Goal: Complete application form: Complete application form

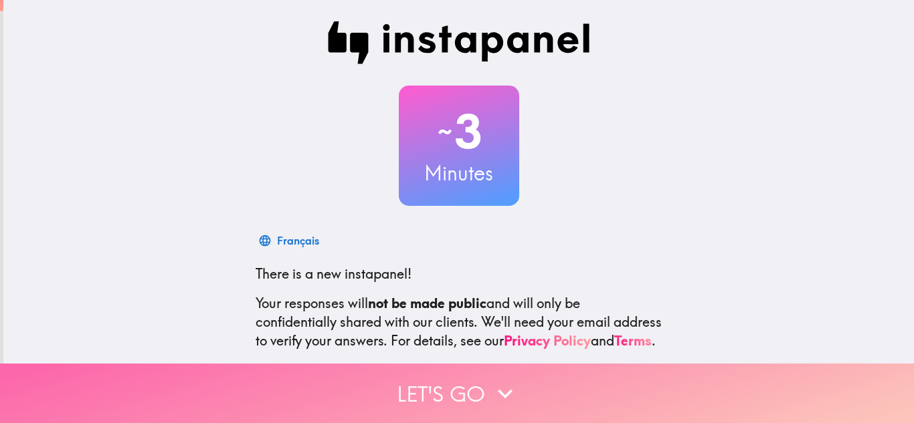
click at [647, 383] on button "Let's go" at bounding box center [457, 394] width 914 height 60
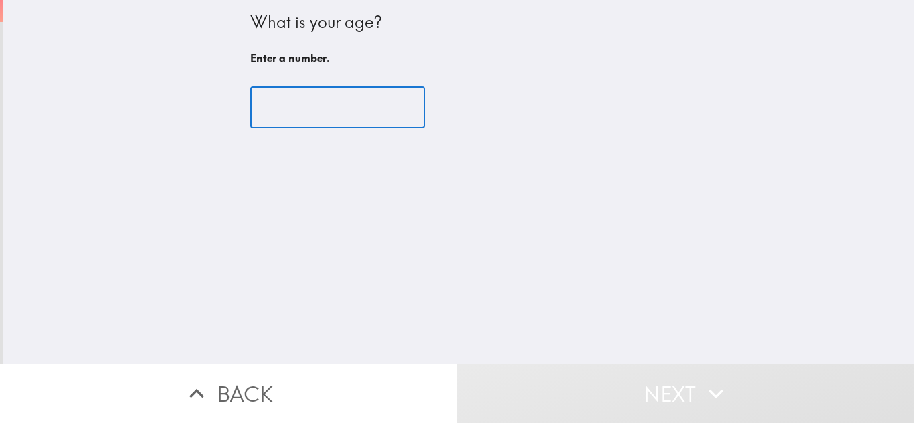
click at [294, 107] on input "number" at bounding box center [337, 107] width 175 height 41
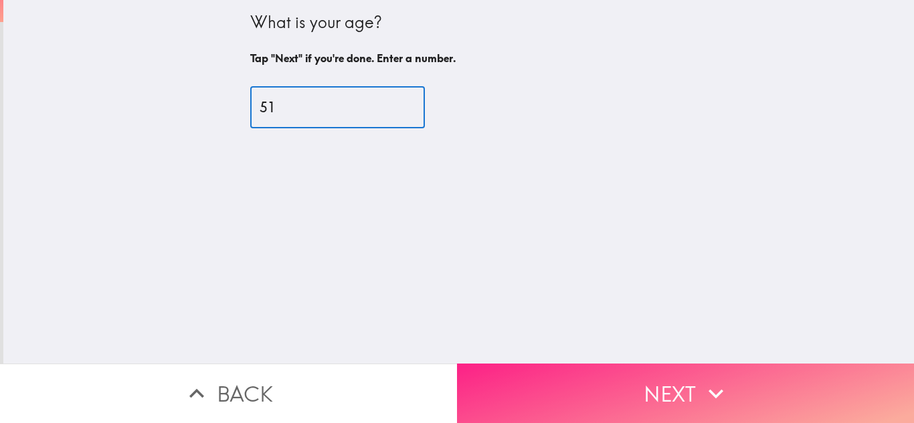
type input "51"
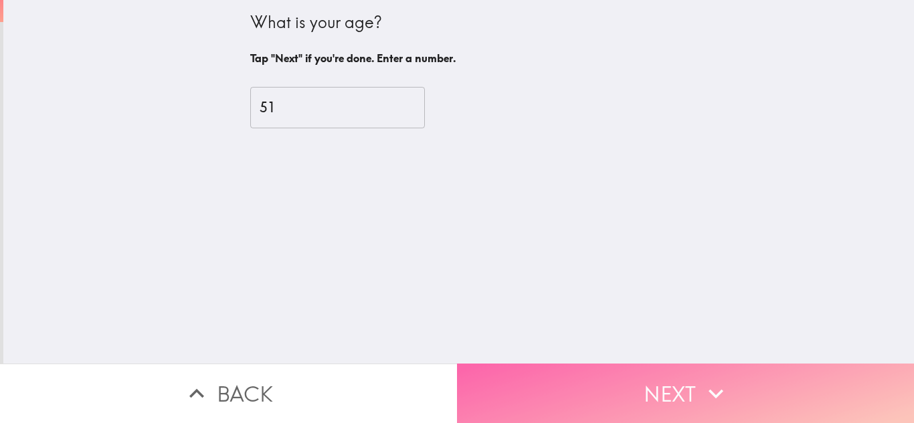
click at [618, 391] on button "Next" at bounding box center [685, 394] width 457 height 60
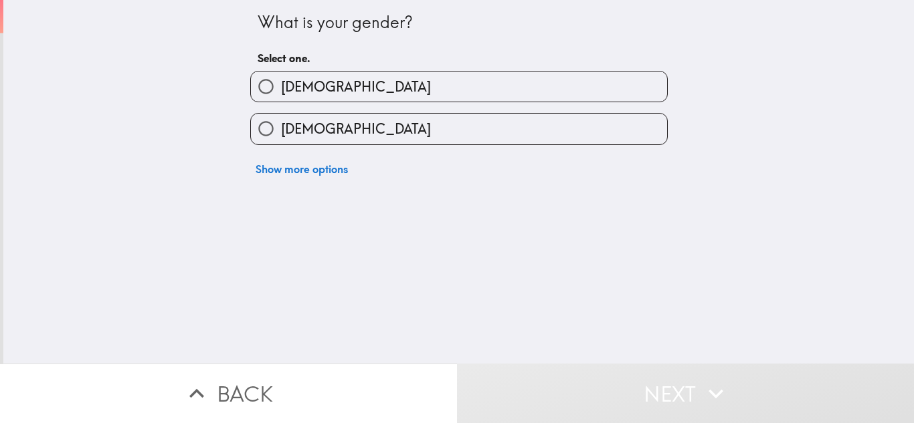
click at [261, 130] on input "[DEMOGRAPHIC_DATA]" at bounding box center [266, 129] width 30 height 30
radio input "true"
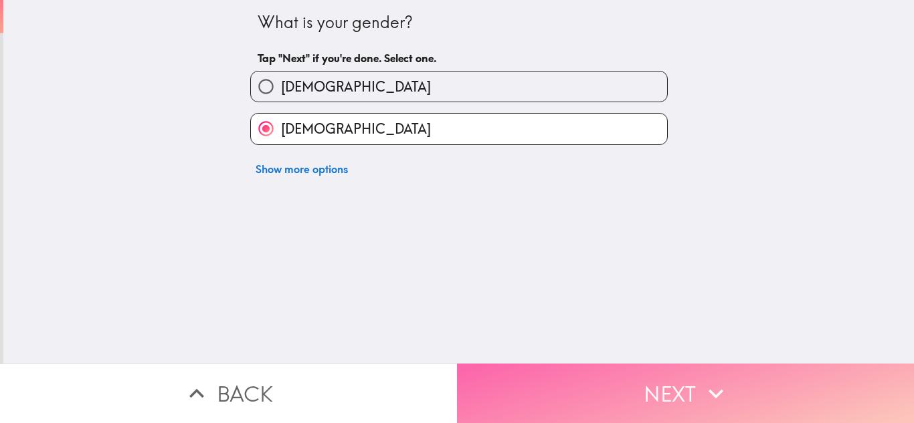
click at [665, 395] on button "Next" at bounding box center [685, 394] width 457 height 60
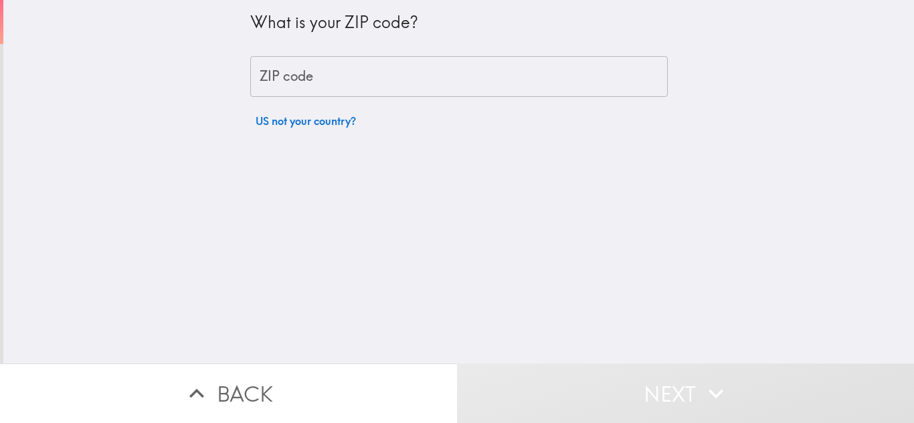
click at [309, 82] on input "ZIP code" at bounding box center [458, 76] width 417 height 41
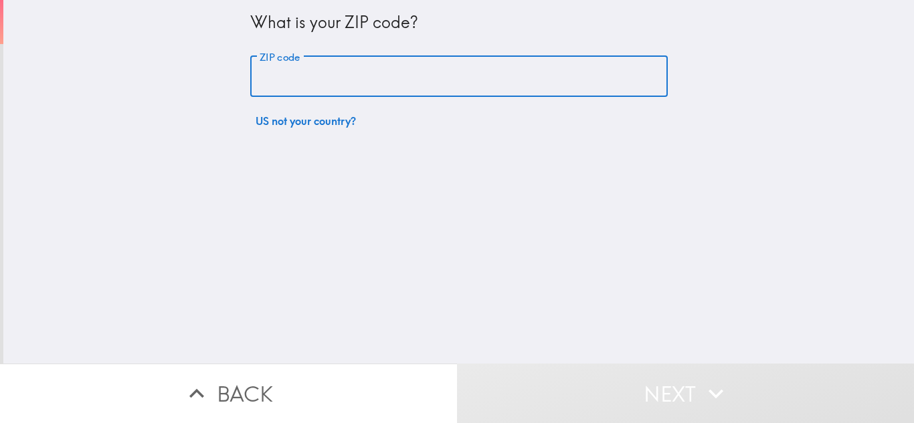
type input "42141"
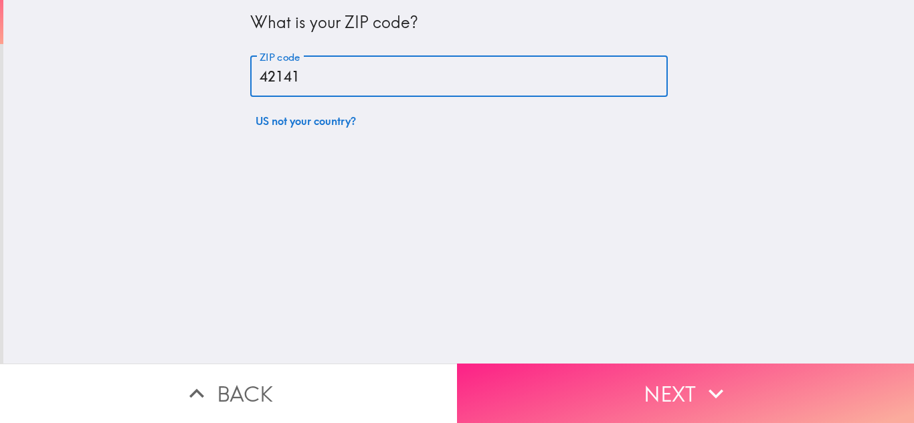
click at [587, 388] on button "Next" at bounding box center [685, 394] width 457 height 60
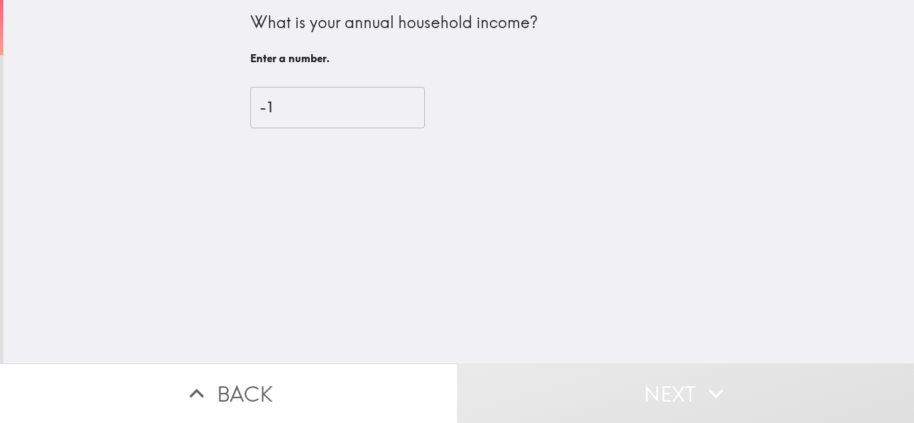
click at [411, 113] on input "-1" at bounding box center [337, 107] width 175 height 41
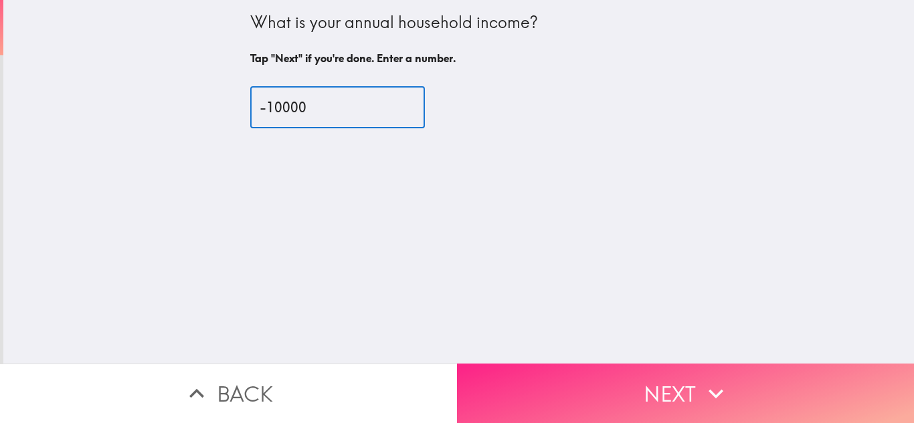
type input "-10000"
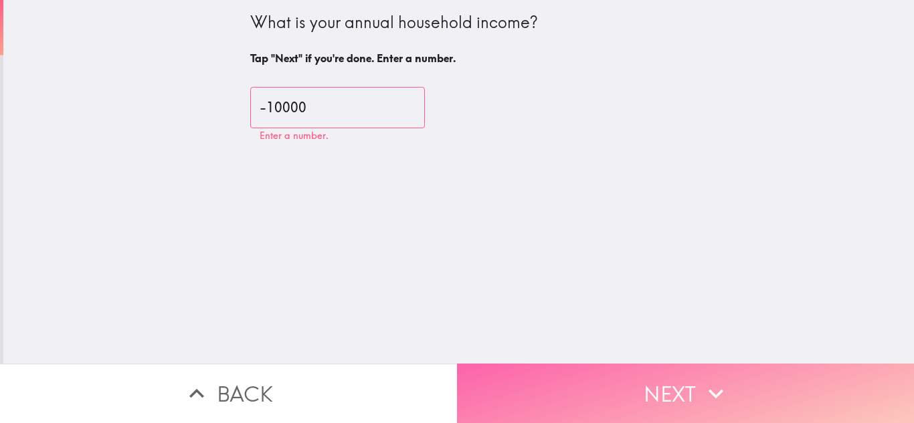
click at [635, 395] on button "Next" at bounding box center [685, 394] width 457 height 60
